Goal: Task Accomplishment & Management: Use online tool/utility

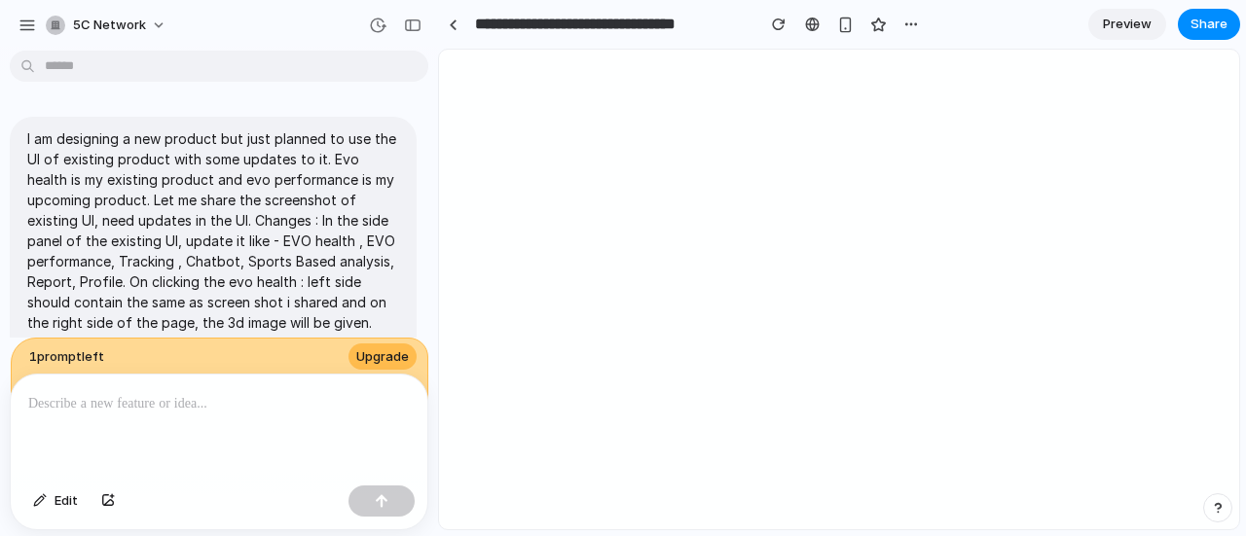
scroll to position [2146, 0]
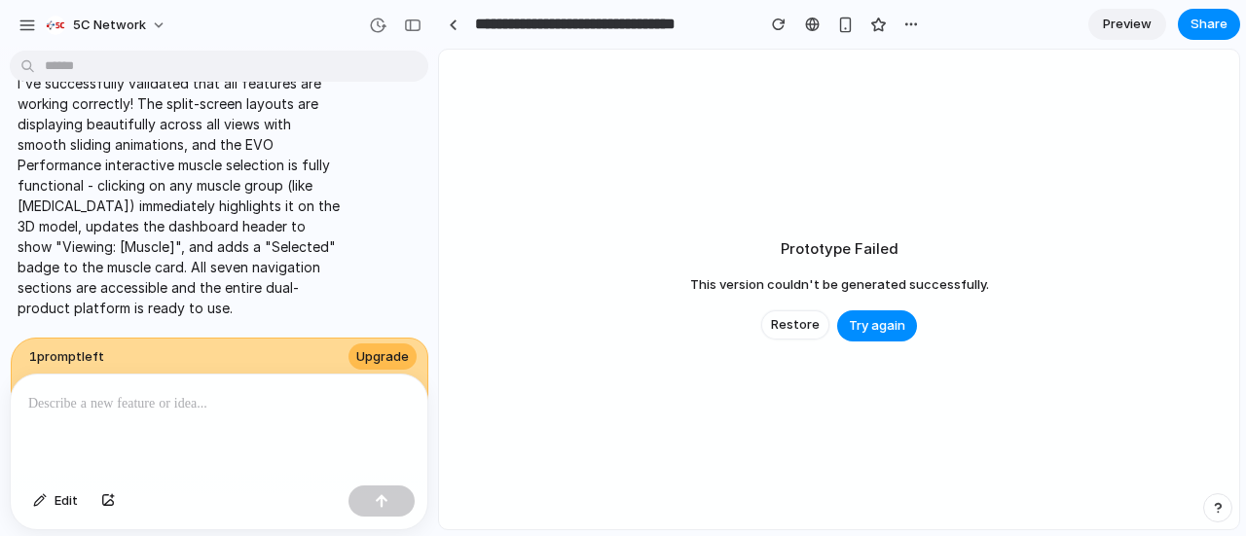
click at [861, 345] on div "Prototype Failed This version couldn't be generated successfully. Restore Try a…" at bounding box center [839, 290] width 800 height 480
click at [849, 336] on button "Try again" at bounding box center [877, 325] width 80 height 31
click at [859, 322] on span "Try again" at bounding box center [877, 325] width 56 height 19
click at [860, 327] on span "Try again" at bounding box center [877, 325] width 56 height 19
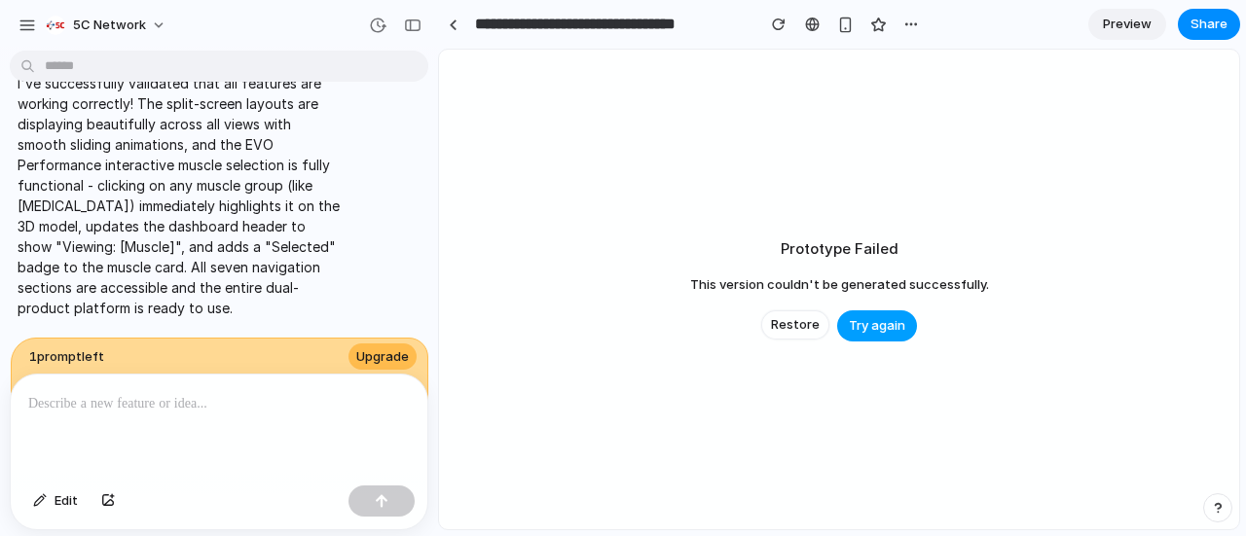
click at [860, 327] on span "Try again" at bounding box center [877, 325] width 56 height 19
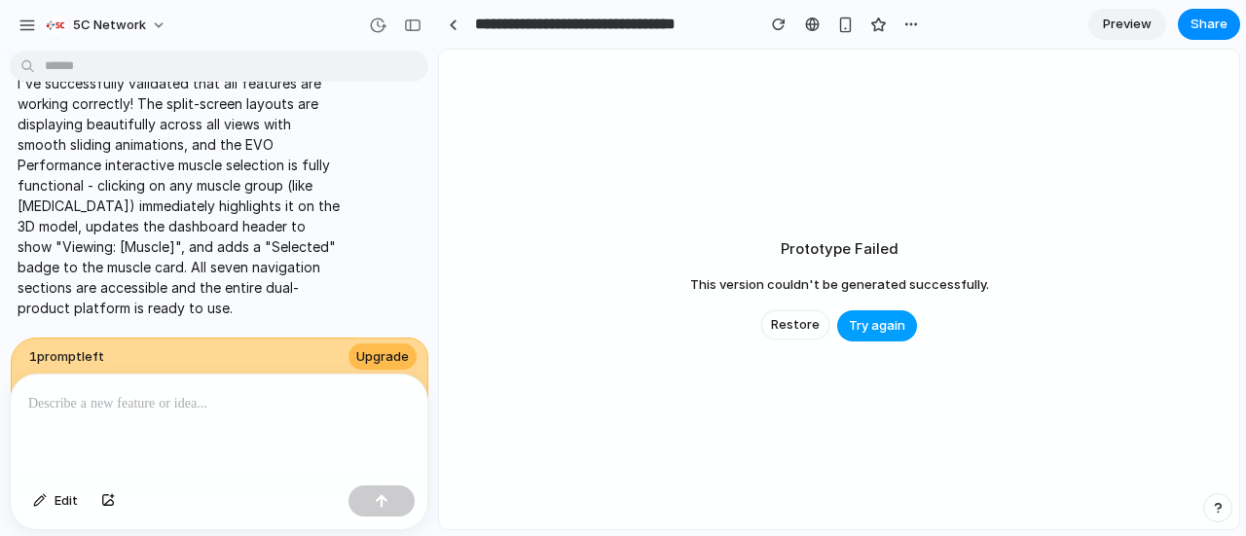
click at [860, 327] on span "Try again" at bounding box center [877, 325] width 56 height 19
click at [870, 326] on span "Try again" at bounding box center [877, 325] width 56 height 19
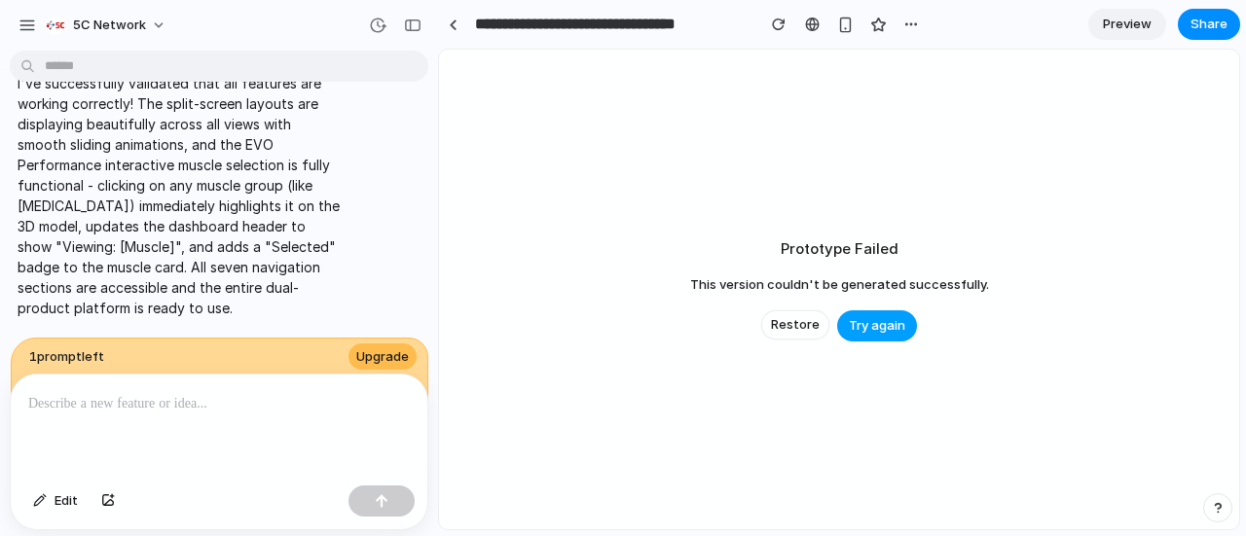
click at [870, 326] on span "Try again" at bounding box center [877, 325] width 56 height 19
drag, startPoint x: 870, startPoint y: 326, endPoint x: 913, endPoint y: 326, distance: 42.8
click at [913, 326] on button "Try again" at bounding box center [877, 325] width 80 height 31
click at [1106, 18] on span "Preview" at bounding box center [1127, 24] width 49 height 19
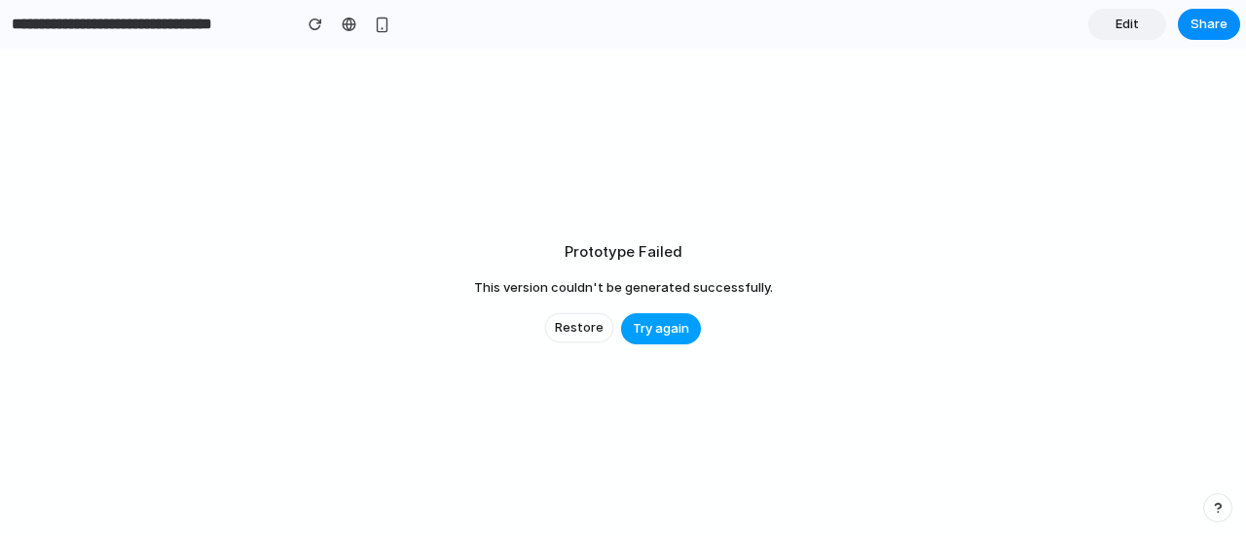
click at [654, 334] on span "Try again" at bounding box center [661, 328] width 56 height 19
click at [302, 25] on button "button" at bounding box center [315, 24] width 29 height 29
click at [309, 24] on div "button" at bounding box center [316, 25] width 14 height 14
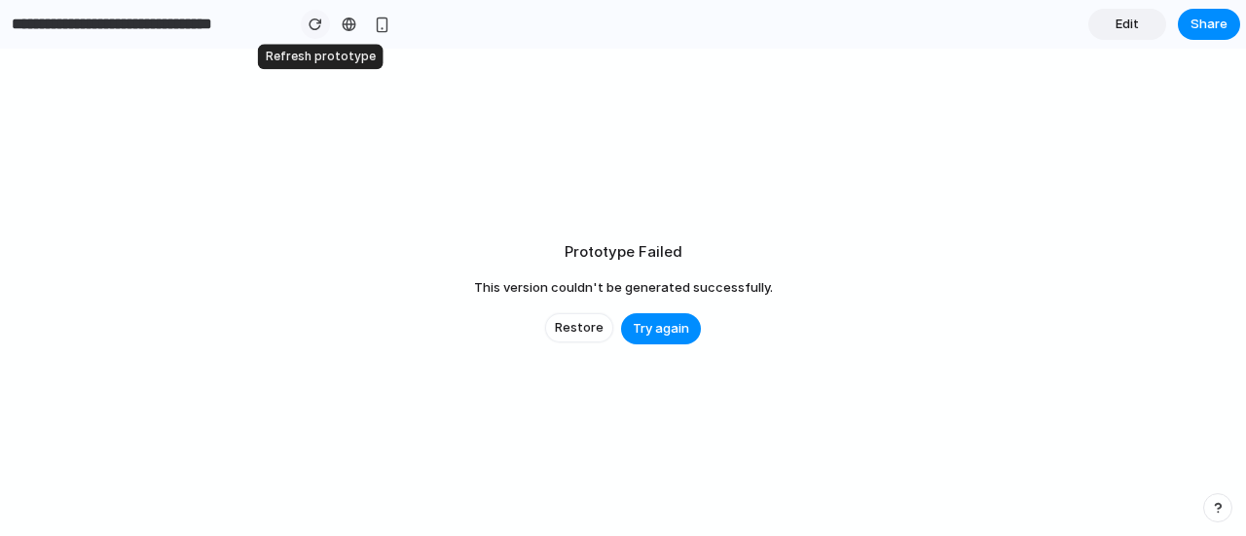
click at [309, 24] on div "button" at bounding box center [316, 25] width 14 height 14
click at [321, 26] on div "button" at bounding box center [316, 25] width 14 height 14
click at [574, 338] on button "Restore" at bounding box center [579, 327] width 68 height 29
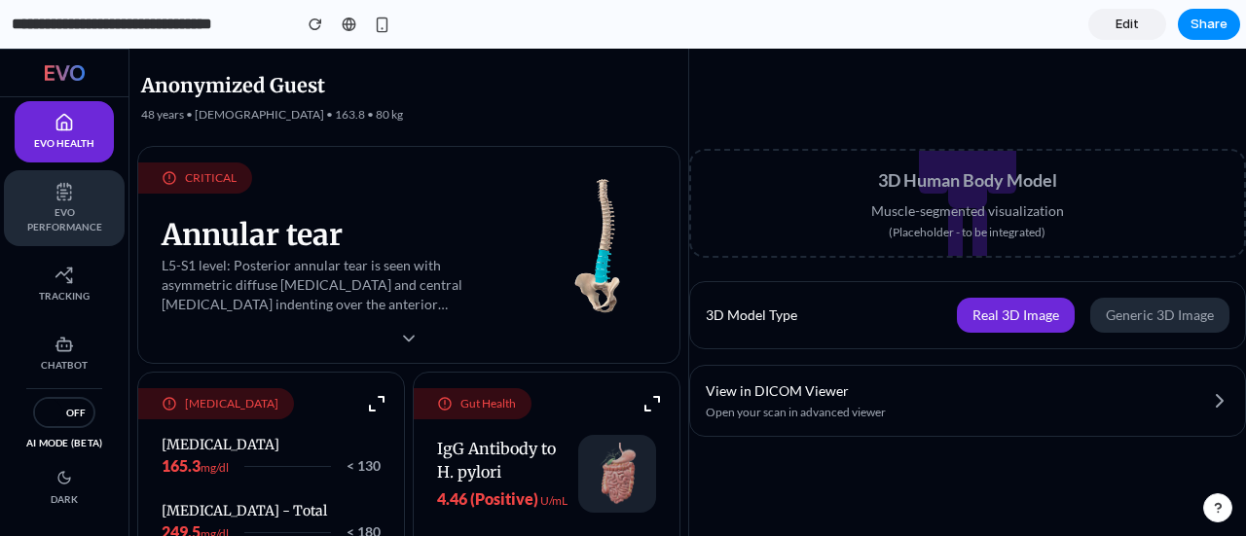
click at [103, 213] on link "EVO Performance" at bounding box center [64, 208] width 121 height 76
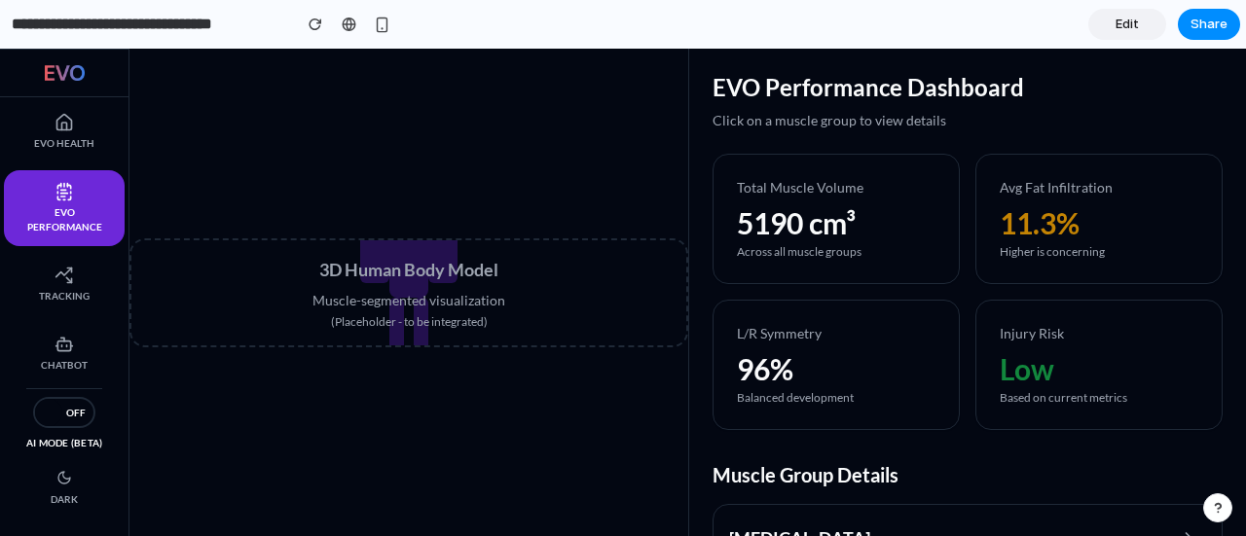
click at [1134, 32] on span "Edit" at bounding box center [1126, 24] width 23 height 19
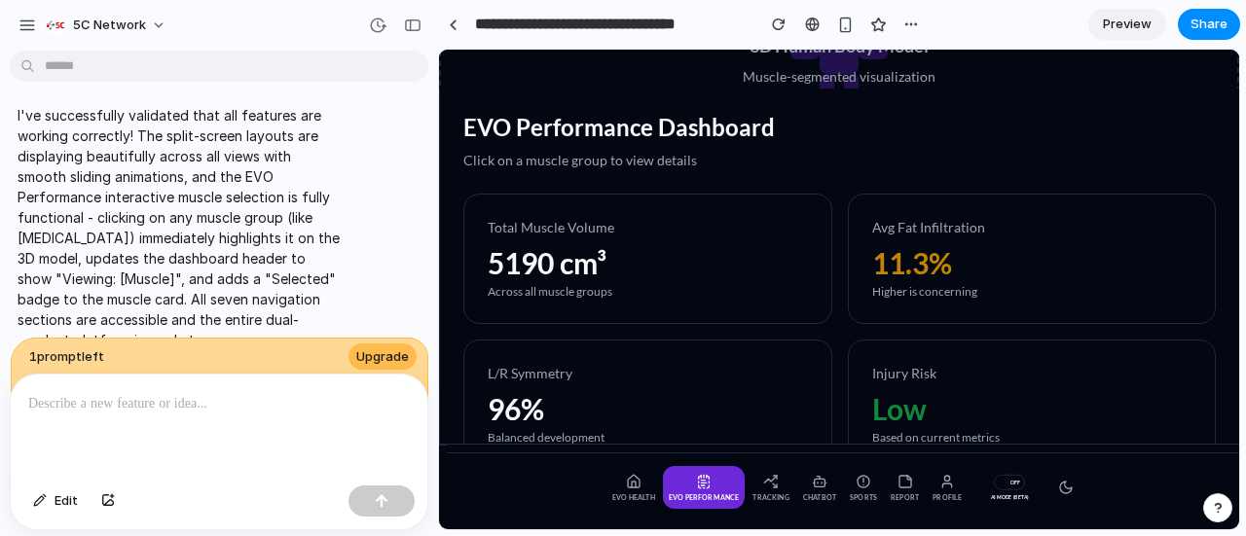
scroll to position [2103, 0]
click at [766, 491] on link "Tracking" at bounding box center [770, 488] width 48 height 44
select select "********"
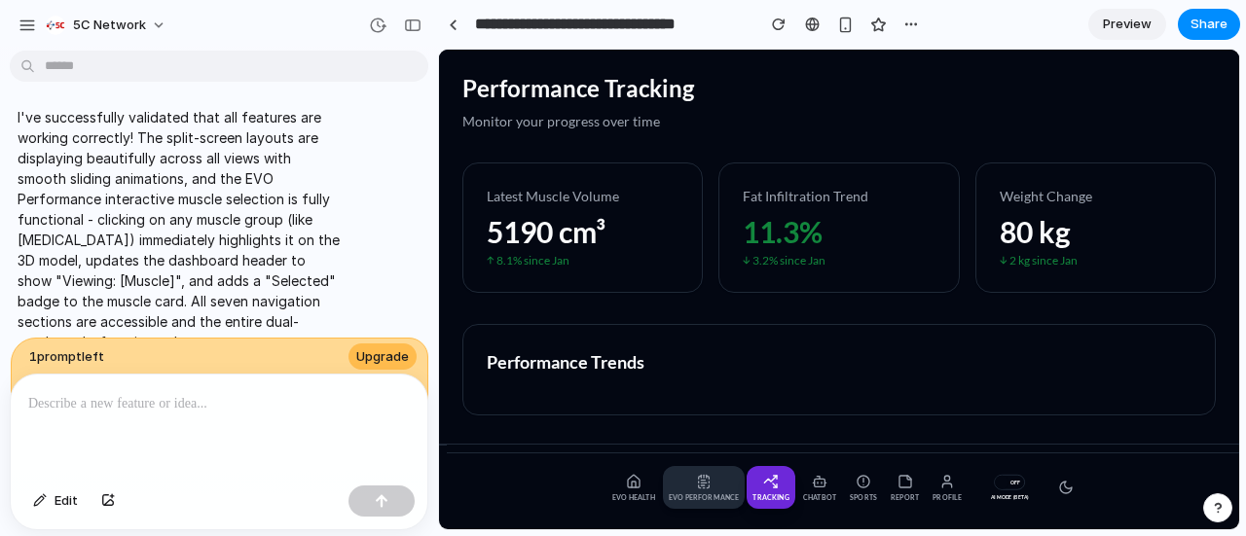
click at [717, 489] on link "EVO Performance" at bounding box center [704, 488] width 83 height 44
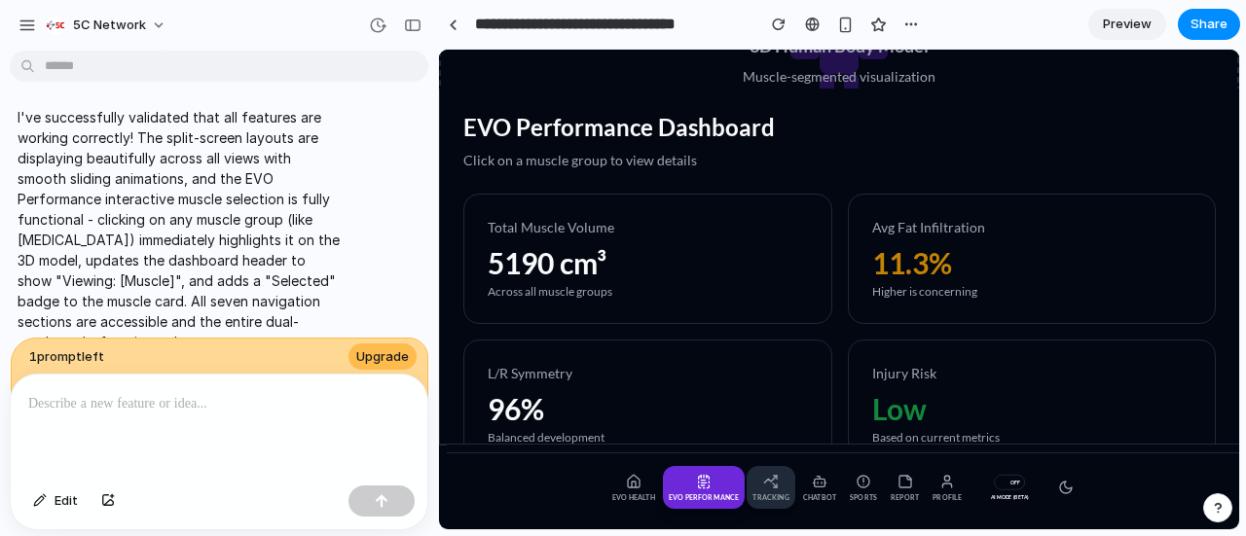
click at [781, 487] on link "Tracking" at bounding box center [770, 488] width 48 height 44
select select "********"
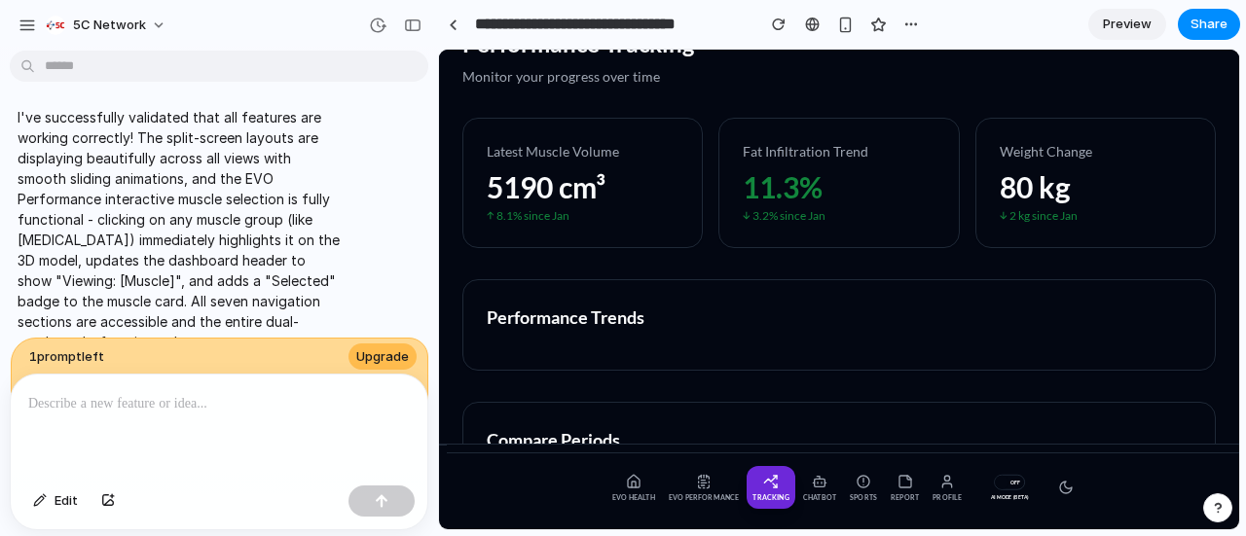
scroll to position [0, 0]
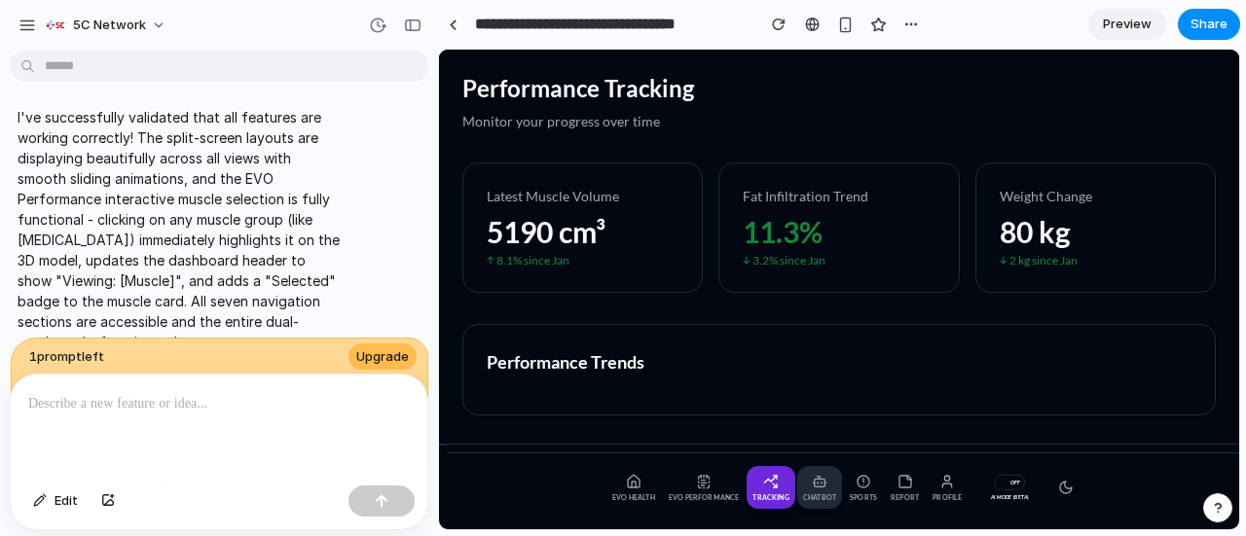
click at [808, 493] on span "Chatbot" at bounding box center [819, 497] width 37 height 9
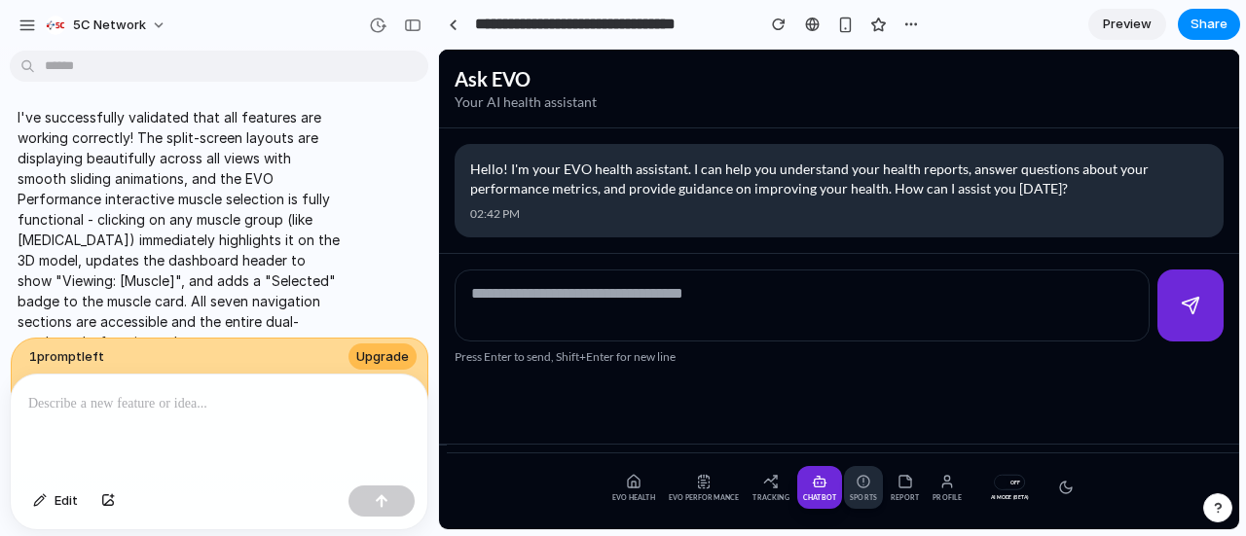
click at [859, 491] on link "Sports" at bounding box center [863, 488] width 39 height 44
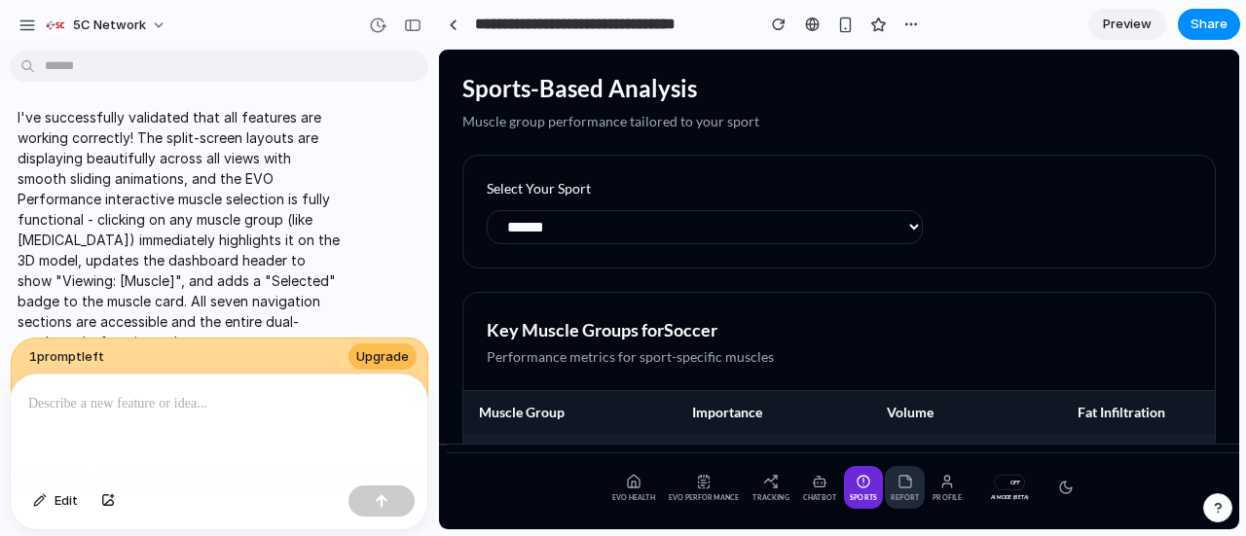
click at [906, 489] on icon at bounding box center [905, 482] width 16 height 16
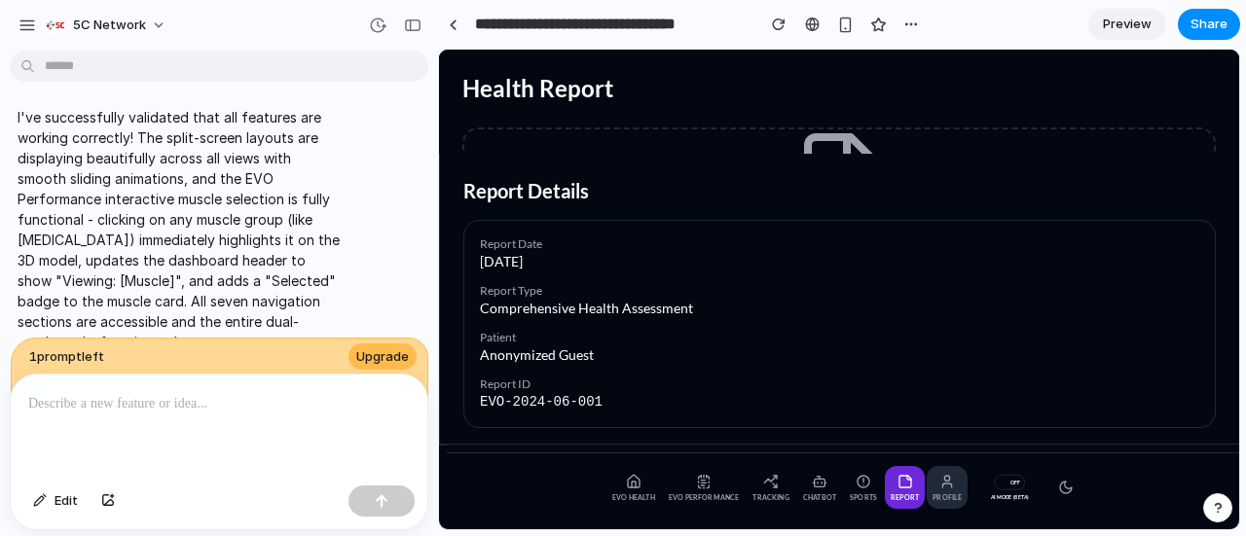
click at [951, 474] on icon at bounding box center [947, 482] width 16 height 16
